Goal: Check status: Check status

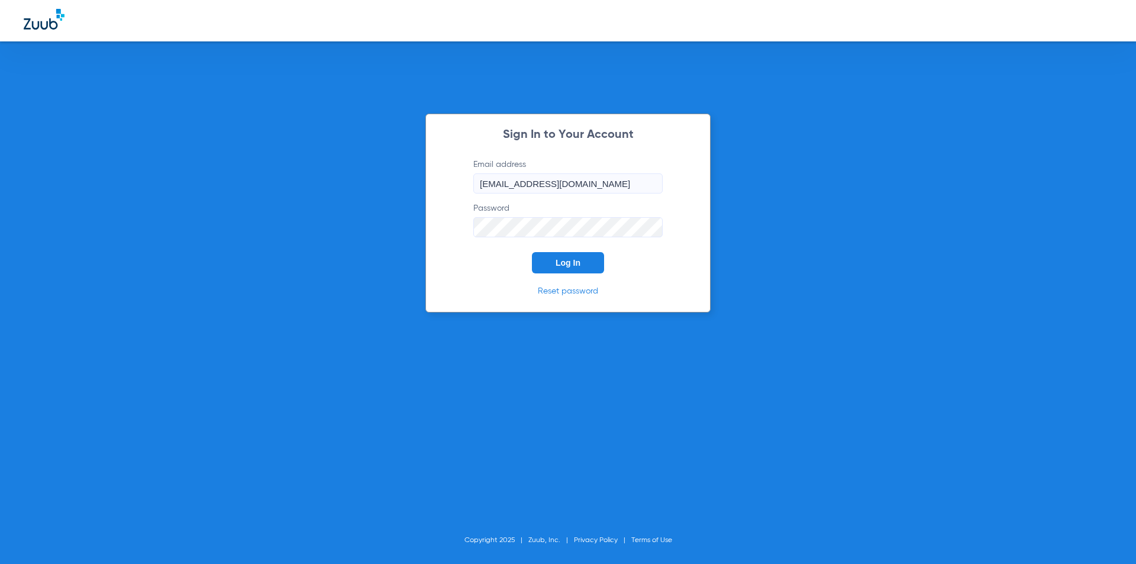
click at [559, 252] on form "Email address [EMAIL_ADDRESS][DOMAIN_NAME] Password Log In" at bounding box center [568, 216] width 225 height 115
click at [544, 263] on button "Log In" at bounding box center [568, 262] width 72 height 21
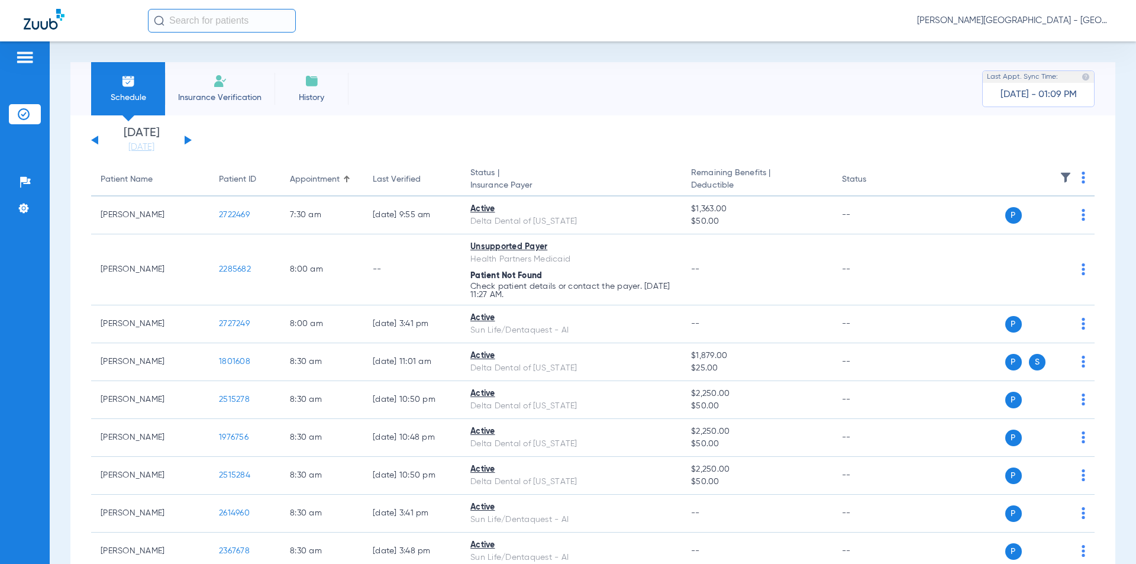
click at [181, 140] on div "[DATE] [DATE] [DATE] [DATE] [DATE] [DATE] [DATE] [DATE] [DATE] [DATE] [DATE] [D…" at bounding box center [141, 140] width 101 height 26
click at [187, 137] on button at bounding box center [188, 140] width 7 height 9
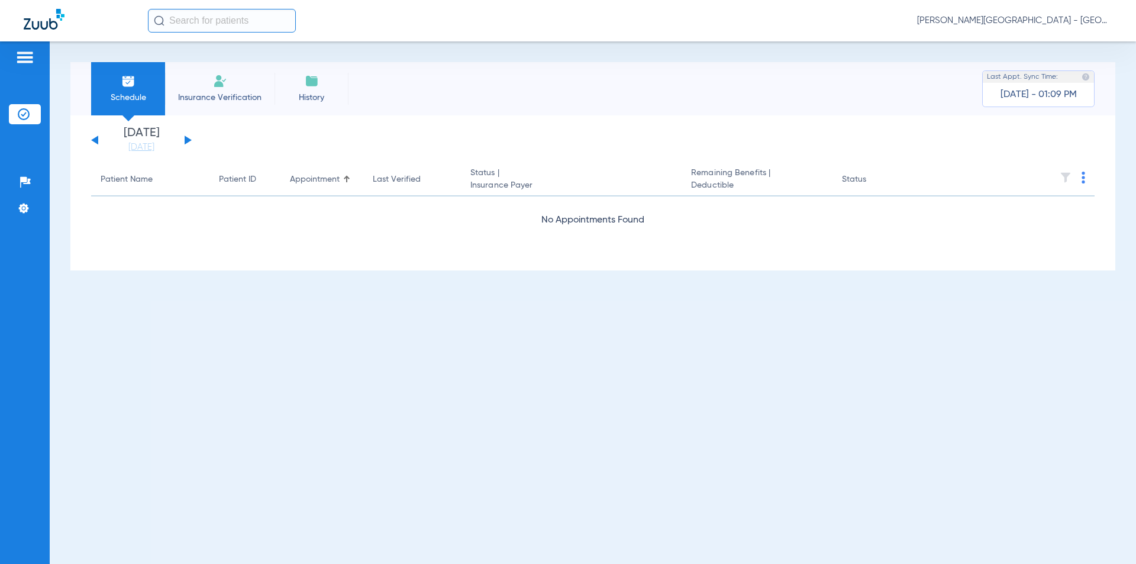
click at [189, 138] on div "[DATE] [DATE] [DATE] [DATE] [DATE] [DATE] [DATE] [DATE] [DATE] [DATE] [DATE] [D…" at bounding box center [141, 140] width 101 height 26
click at [188, 138] on button at bounding box center [188, 140] width 7 height 9
click at [188, 139] on button at bounding box center [188, 140] width 7 height 9
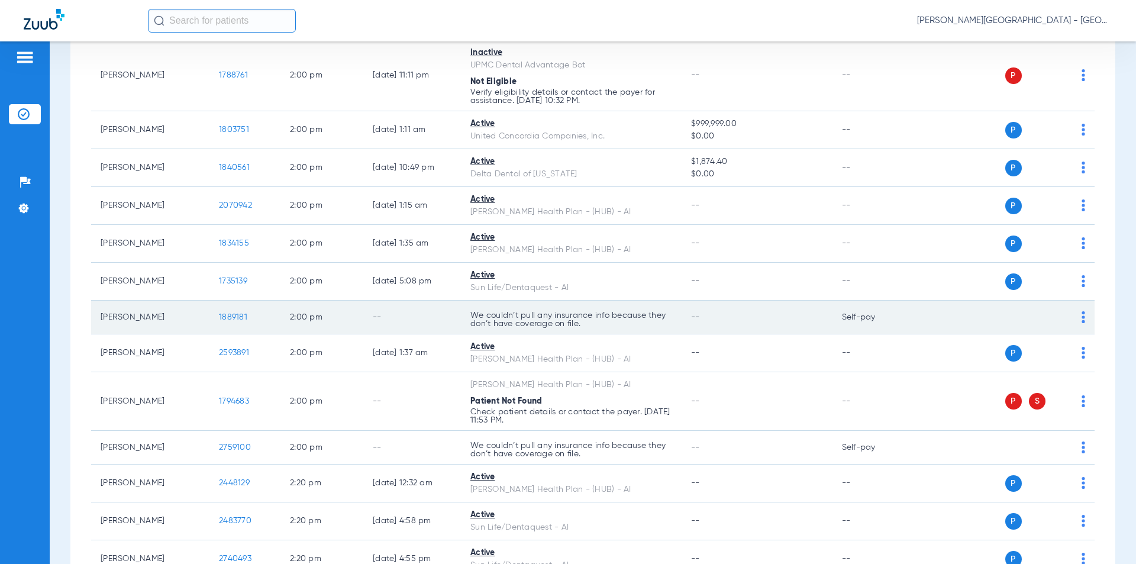
scroll to position [7337, 0]
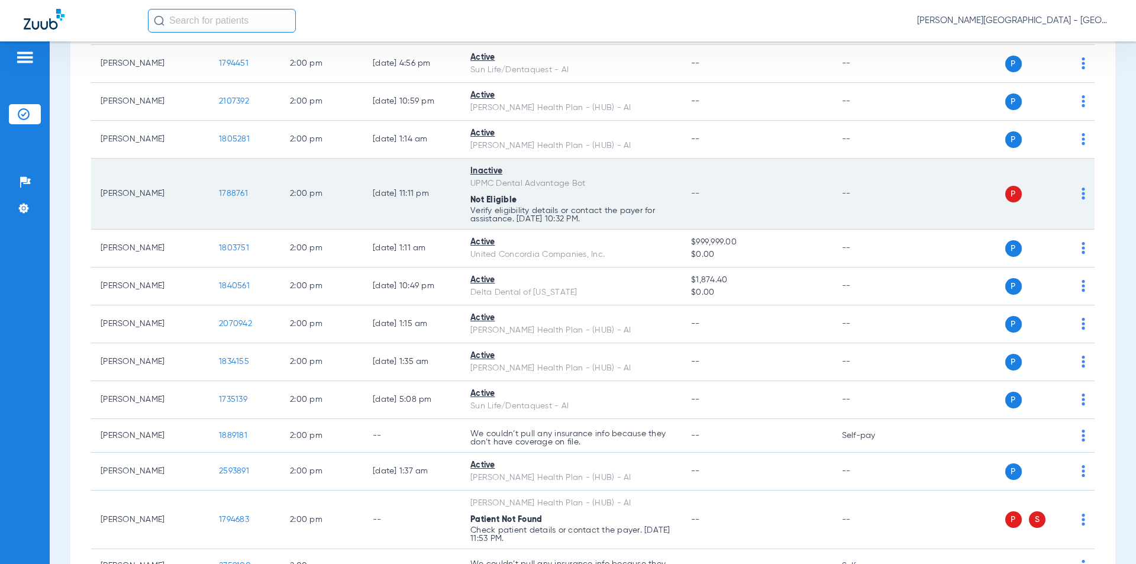
click at [211, 159] on td "1788761" at bounding box center [244, 194] width 71 height 71
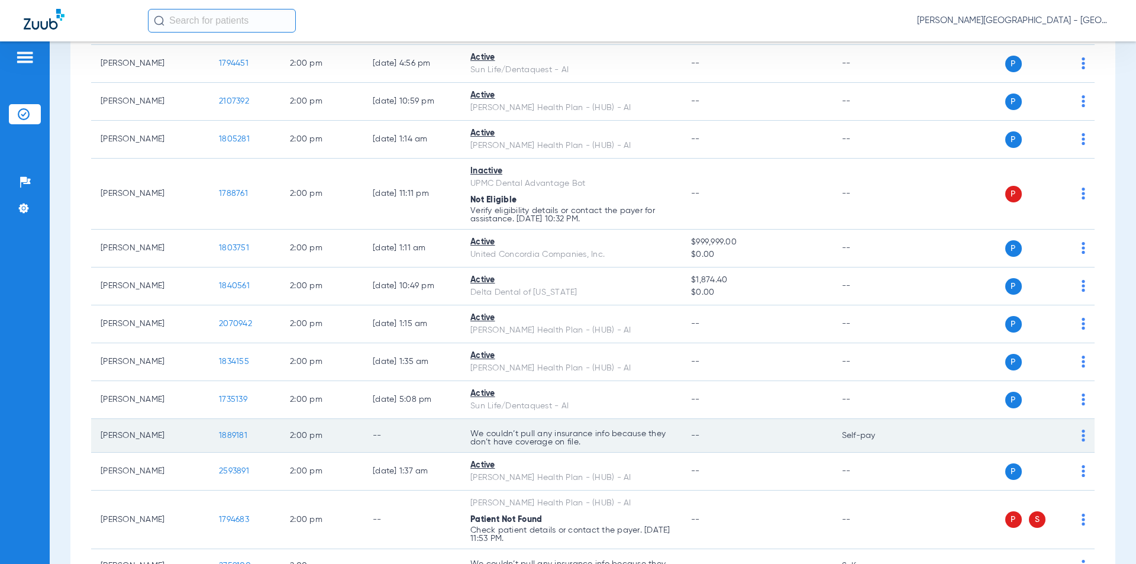
drag, startPoint x: 211, startPoint y: 382, endPoint x: 249, endPoint y: 389, distance: 37.9
click at [205, 419] on tr "[PERSON_NAME] 1889181 2:00 PM -- We couldn’t pull any insurance info because th…" at bounding box center [593, 436] width 1004 height 34
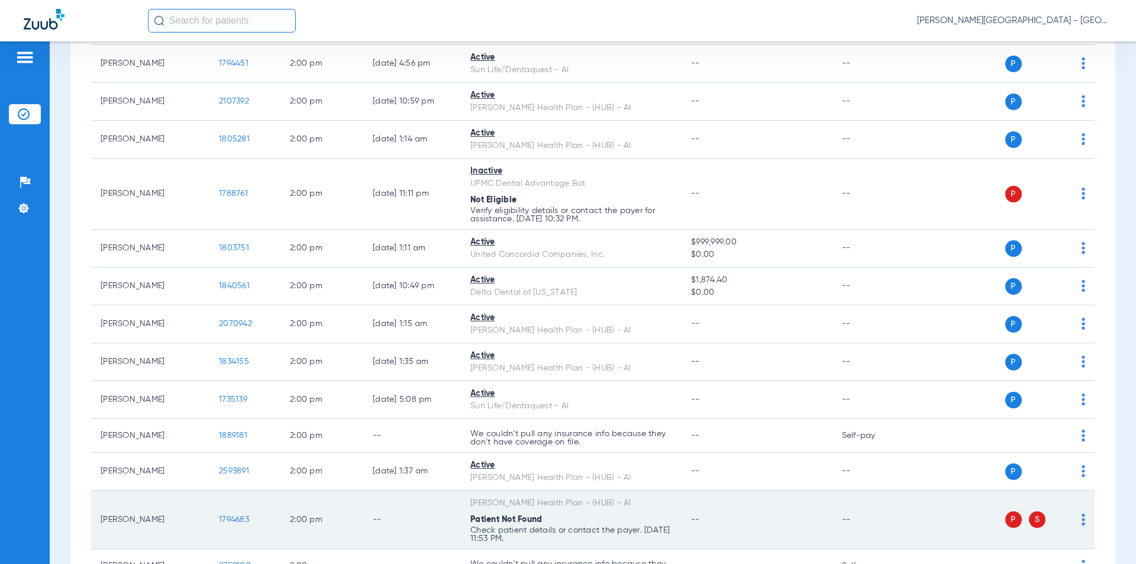
drag, startPoint x: 253, startPoint y: 470, endPoint x: 233, endPoint y: 470, distance: 20.1
click at [204, 491] on tr "[PERSON_NAME] 1794683 2:00 PM -- [PERSON_NAME] Health Plan - (HUB) - AI Patient…" at bounding box center [593, 520] width 1004 height 59
copy tr "1794683"
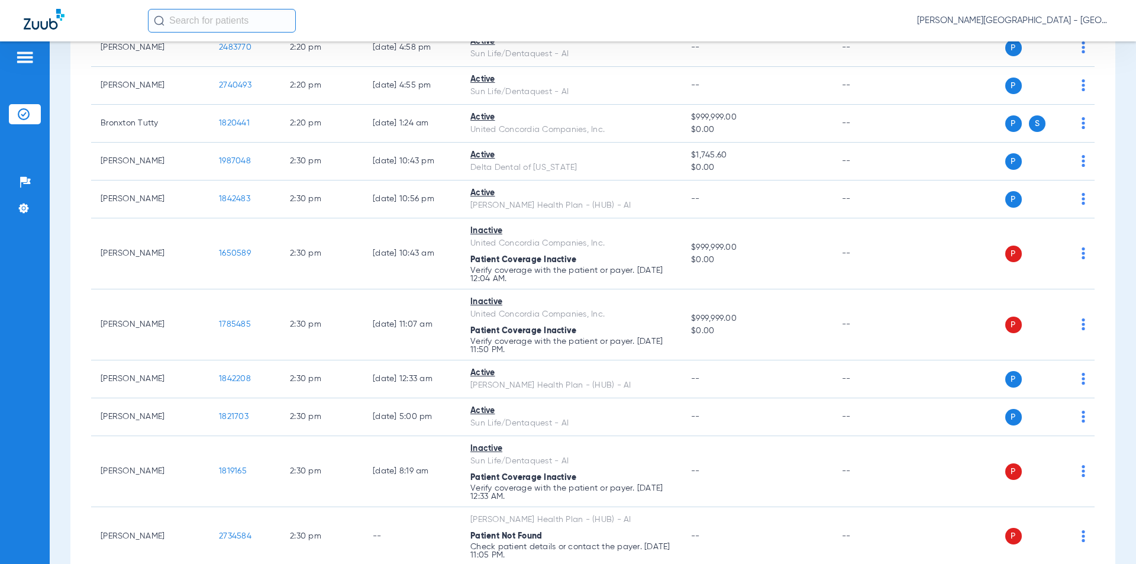
scroll to position [8047, 0]
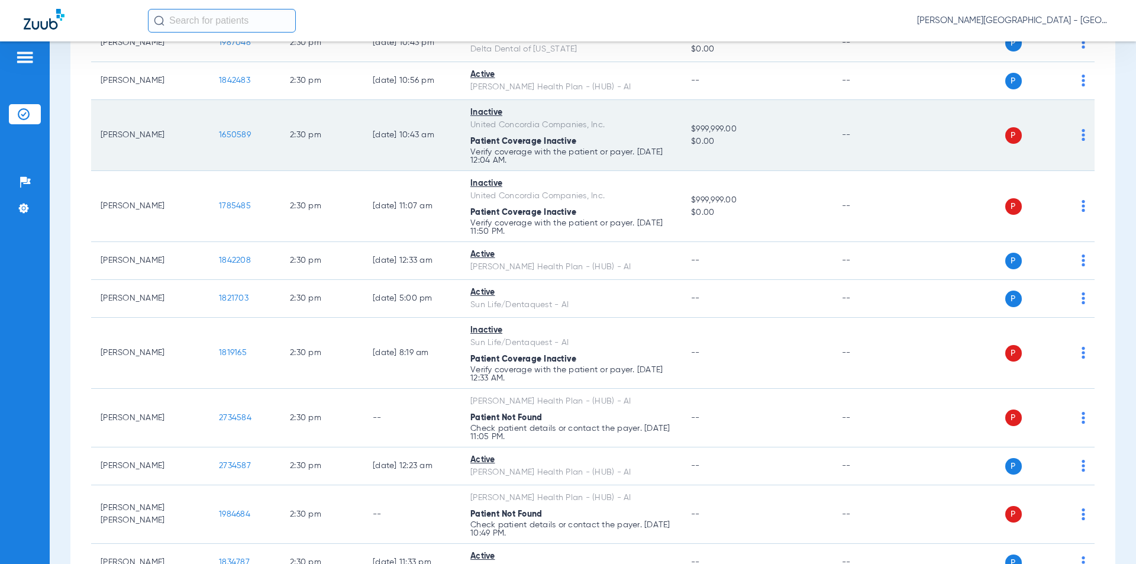
drag, startPoint x: 211, startPoint y: 85, endPoint x: 201, endPoint y: 85, distance: 10.1
click at [201, 100] on tr "[PERSON_NAME] 1650589 2:30 PM [DATE] 10:43 AM Inactive United Concordia Compani…" at bounding box center [593, 135] width 1004 height 71
copy tr "1650589"
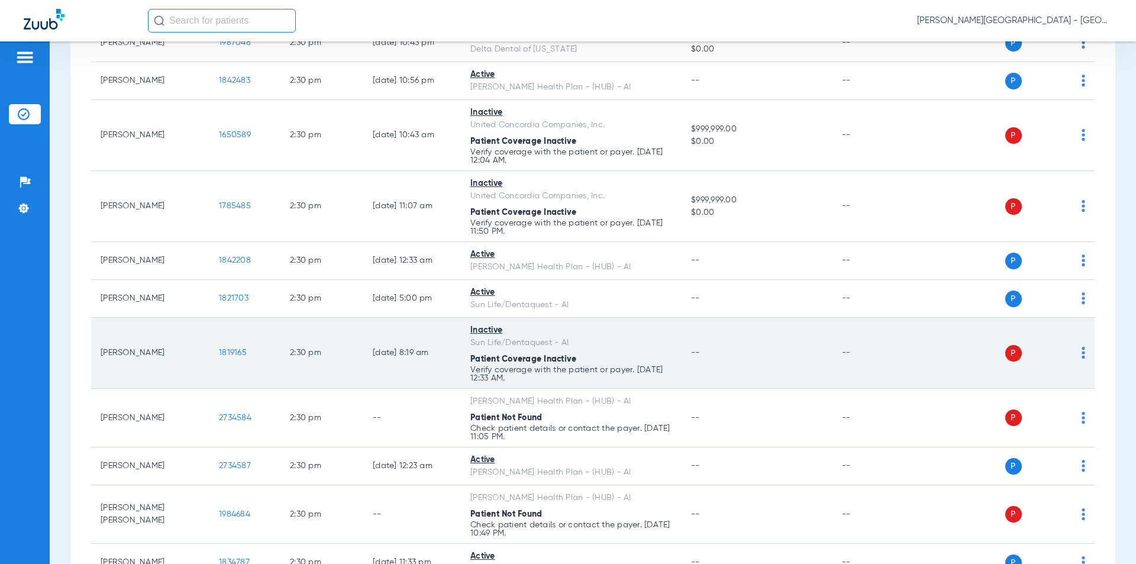
click at [211, 318] on td "1819165" at bounding box center [244, 353] width 71 height 71
copy span "1819165"
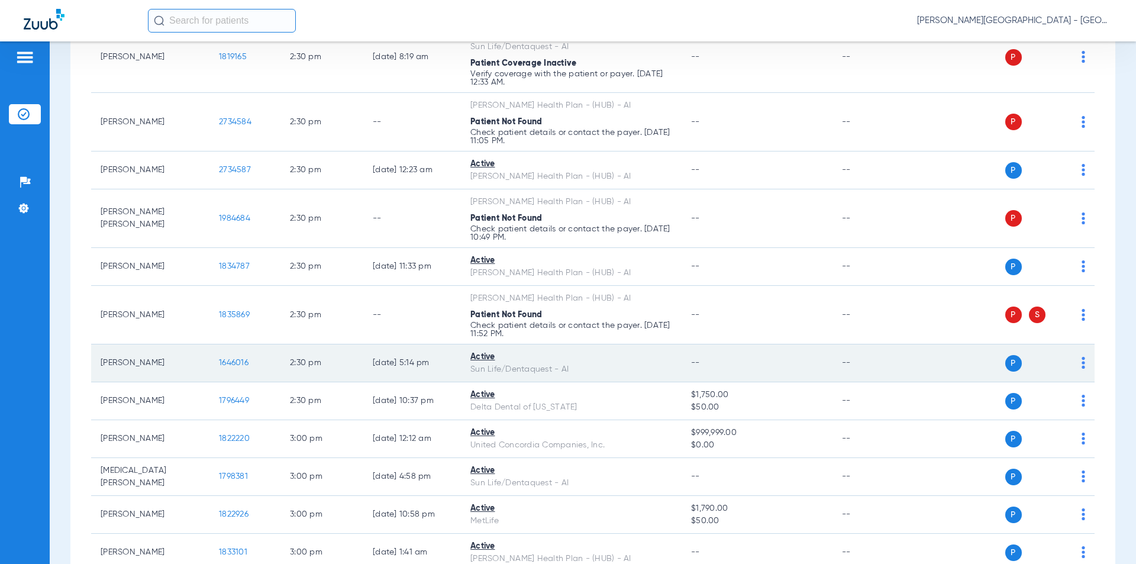
scroll to position [8284, 0]
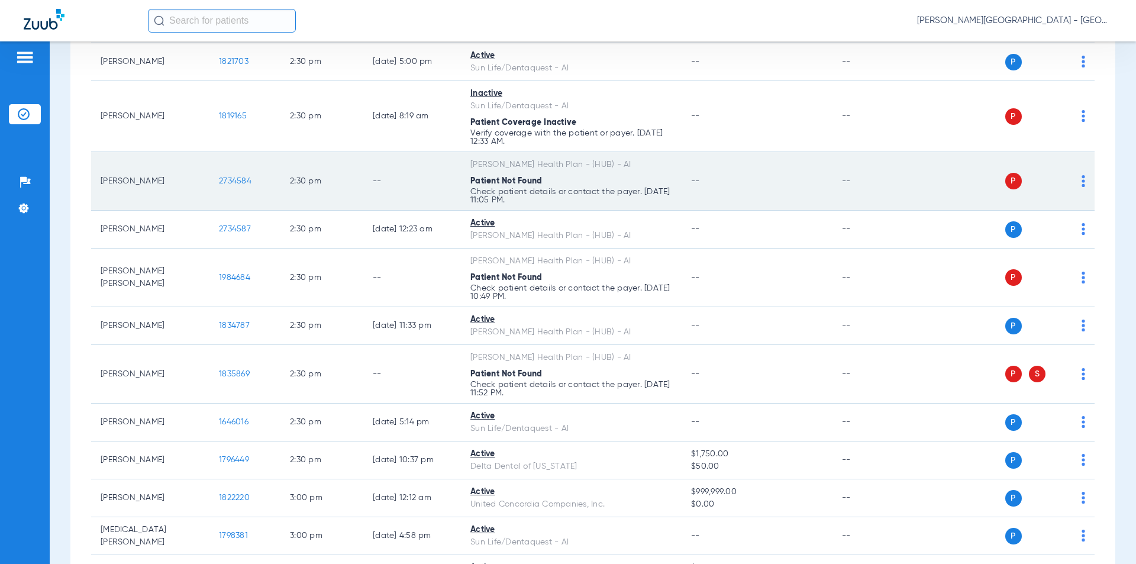
drag, startPoint x: 215, startPoint y: 127, endPoint x: 249, endPoint y: 138, distance: 35.6
click at [204, 152] on tr "[PERSON_NAME] 2734584 2:30 PM -- [PERSON_NAME] Health Plan - (HUB) - AI Patient…" at bounding box center [593, 181] width 1004 height 59
copy tr "2734584"
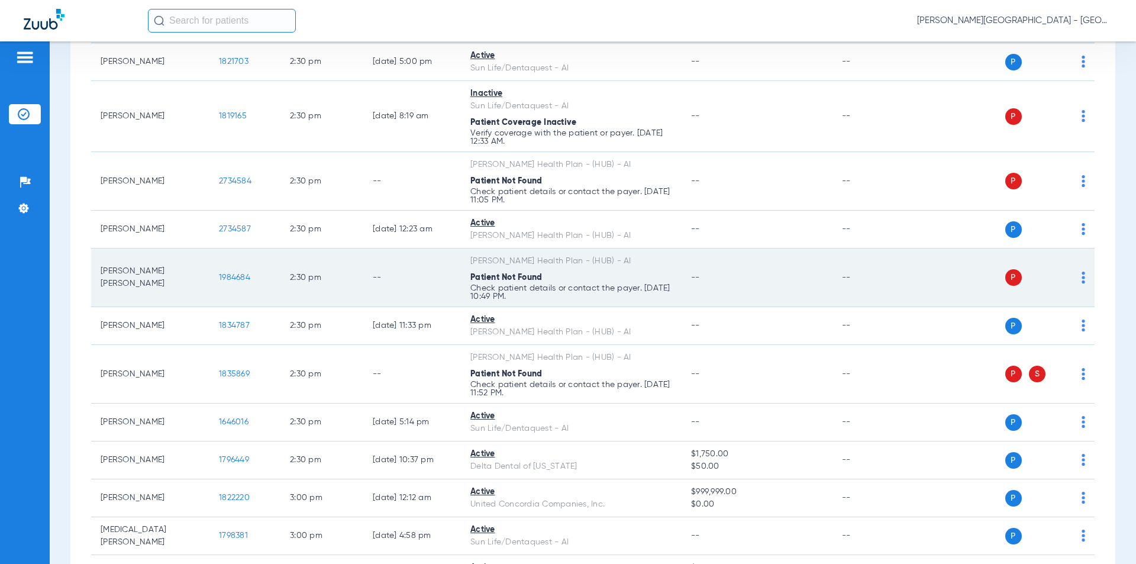
drag, startPoint x: 250, startPoint y: 227, endPoint x: 215, endPoint y: 229, distance: 34.4
click at [215, 249] on td "1984684" at bounding box center [244, 278] width 71 height 59
copy span "1984684"
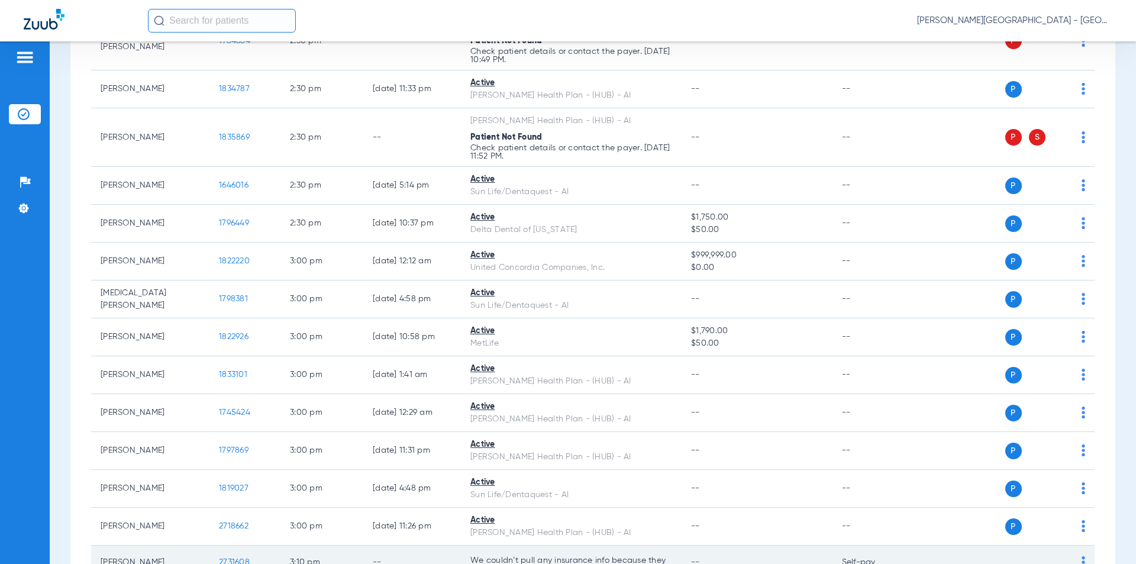
scroll to position [8642, 0]
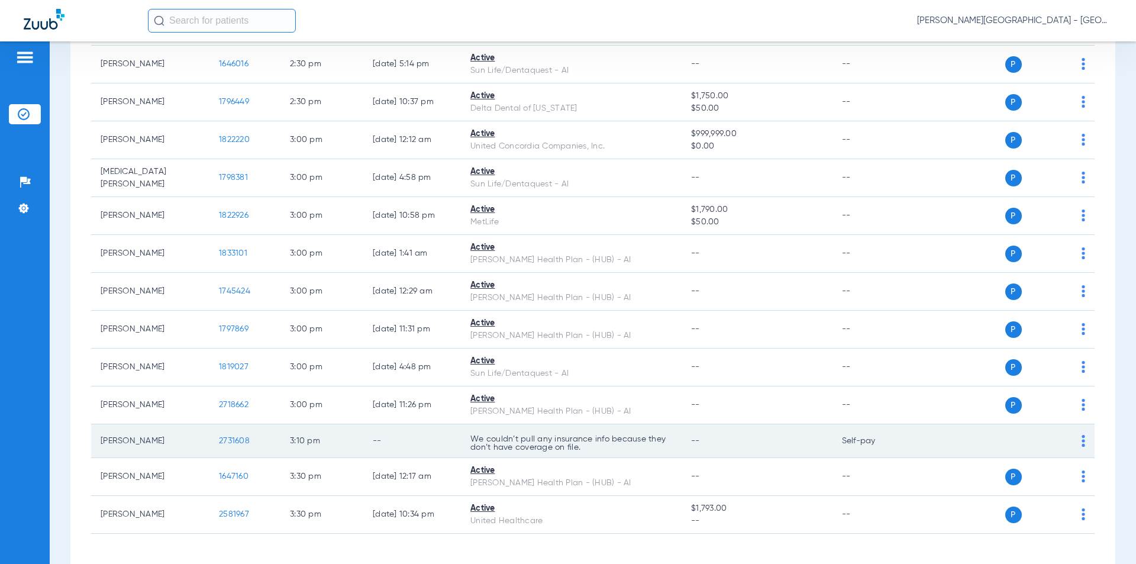
drag, startPoint x: 218, startPoint y: 392, endPoint x: 209, endPoint y: 393, distance: 8.4
click at [209, 424] on td "2731608" at bounding box center [244, 441] width 71 height 34
copy span "2731608"
